Goal: Information Seeking & Learning: Learn about a topic

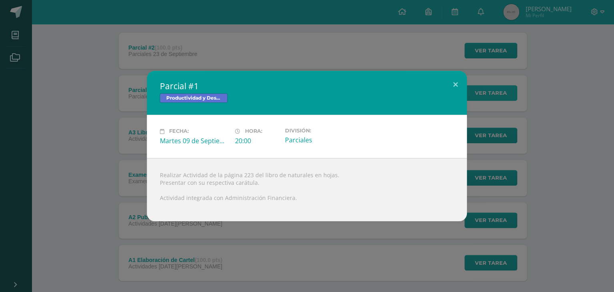
scroll to position [100, 0]
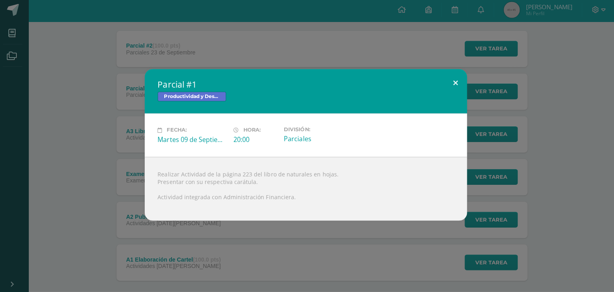
click at [451, 82] on button at bounding box center [455, 84] width 23 height 27
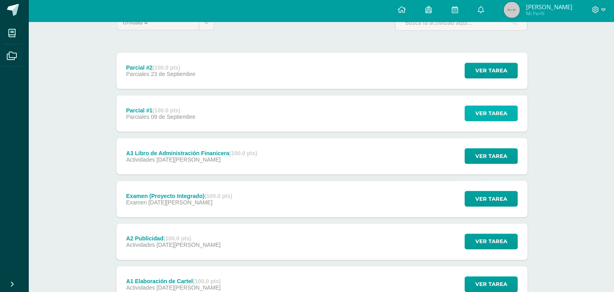
scroll to position [81, 0]
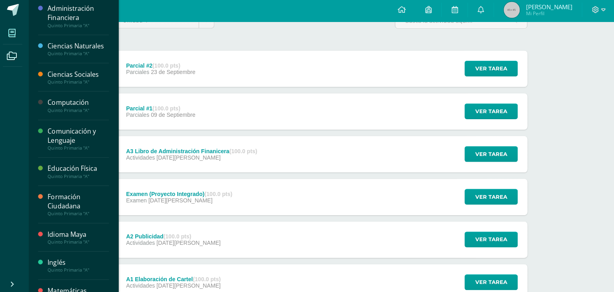
click at [18, 38] on icon at bounding box center [15, 35] width 7 height 8
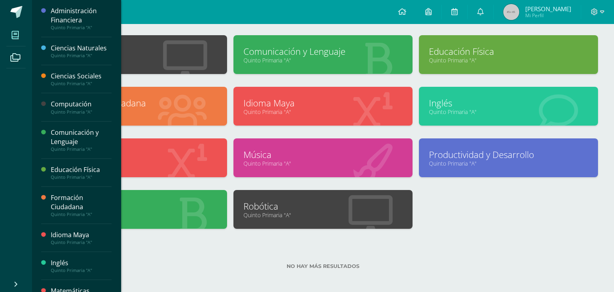
scroll to position [89, 0]
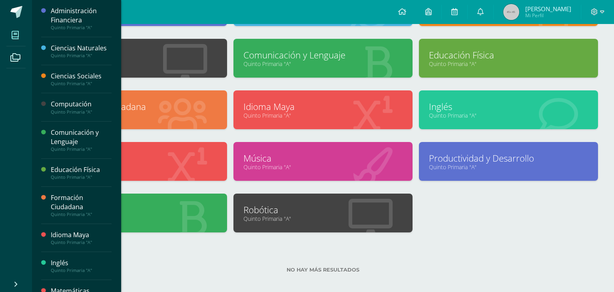
click at [558, 245] on div "No hay más resultados" at bounding box center [323, 263] width 550 height 37
click at [561, 238] on div "Administración Financiera Quinto Primaria "A" Ciencias Naturales Quinto Primari…" at bounding box center [323, 116] width 556 height 258
click at [246, 270] on label "No hay más resultados" at bounding box center [323, 269] width 550 height 6
click at [233, 272] on div "No hay más resultados" at bounding box center [323, 263] width 550 height 37
click at [204, 12] on div "Configuración Cerrar sesión Sofia Nathalia Mi Perfil Avisos 854 avisos sin leer…" at bounding box center [323, 12] width 582 height 24
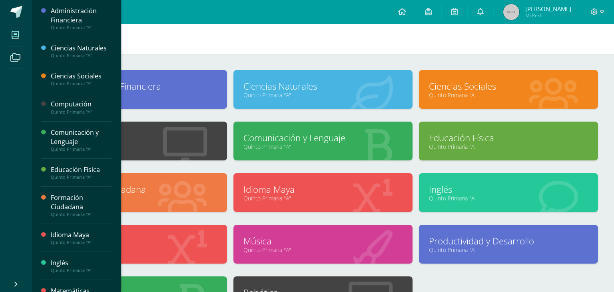
scroll to position [7, 0]
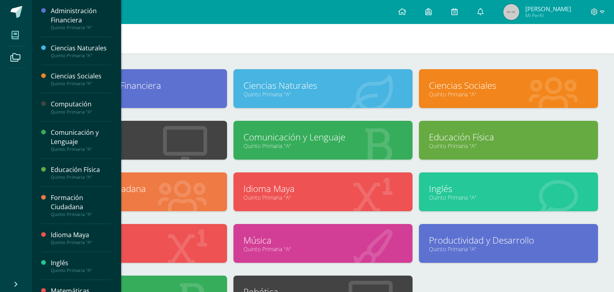
click at [190, 105] on div at bounding box center [207, 89] width 40 height 54
click at [152, 93] on link "Quinto Primaria "A"" at bounding box center [137, 94] width 159 height 8
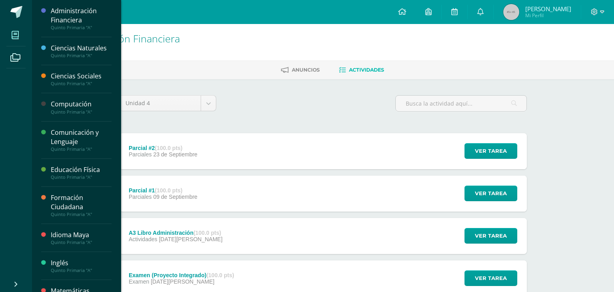
click at [20, 37] on span at bounding box center [15, 35] width 18 height 18
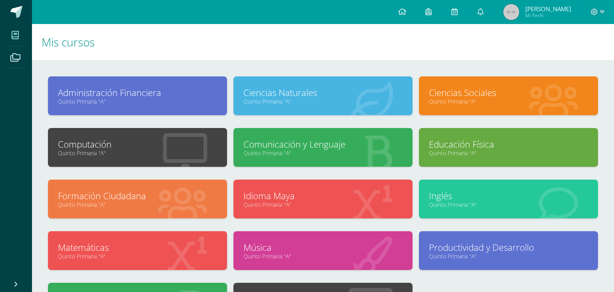
click at [278, 160] on div "Comunicación y Lenguaje Quinto Primaria "A"" at bounding box center [322, 147] width 179 height 39
click at [355, 139] on link "Comunicación y Lenguaje" at bounding box center [322, 144] width 159 height 12
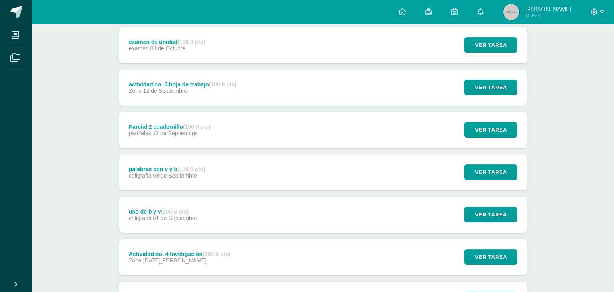
scroll to position [111, 0]
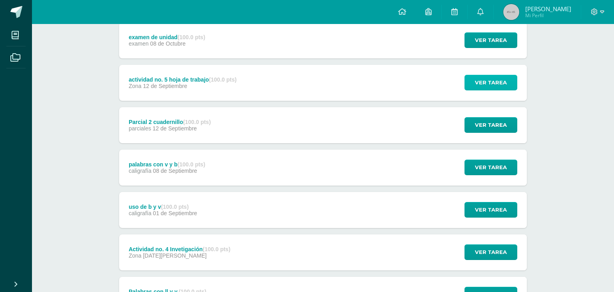
click at [507, 84] on button "Ver tarea" at bounding box center [490, 83] width 53 height 16
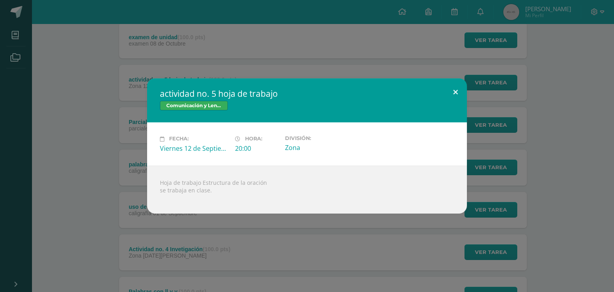
click at [454, 98] on button at bounding box center [455, 91] width 23 height 27
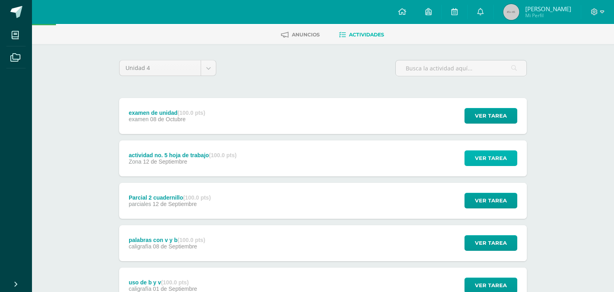
scroll to position [0, 0]
